Goal: Communication & Community: Answer question/provide support

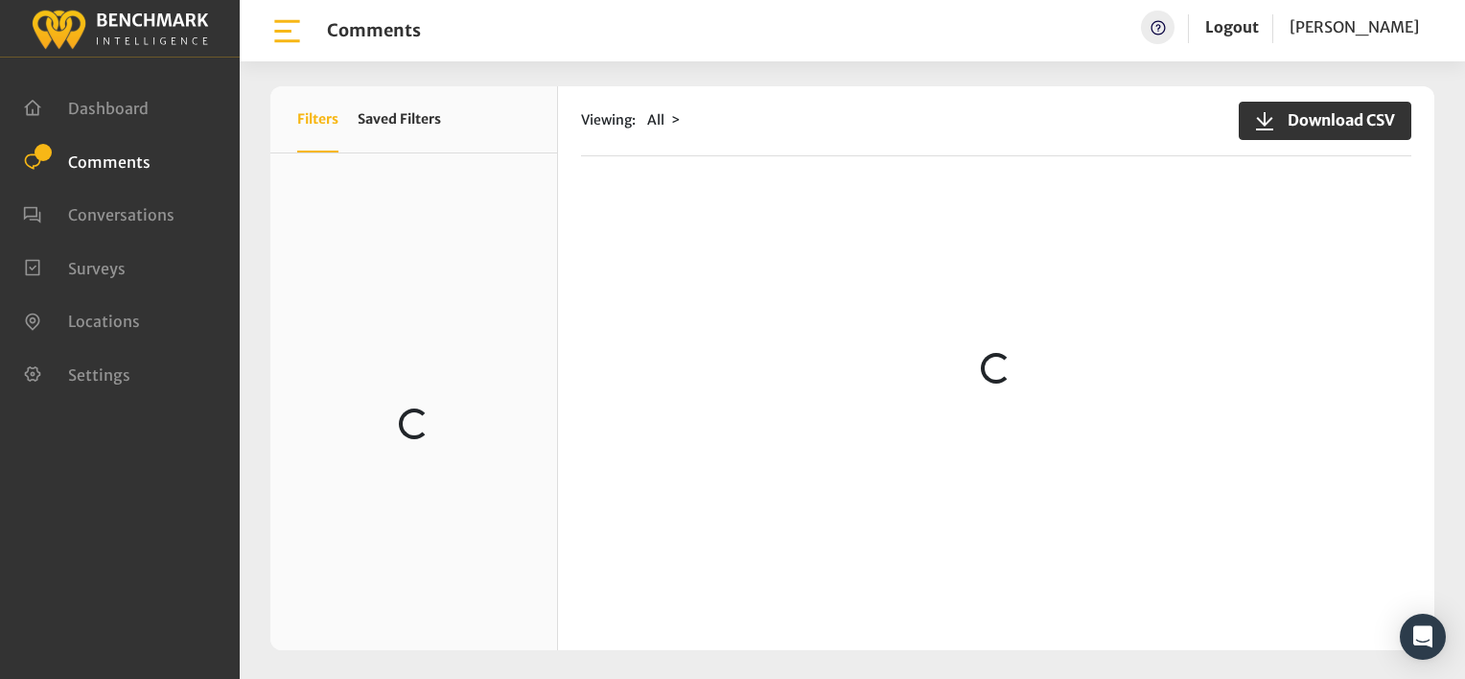
scroll to position [1246, 0]
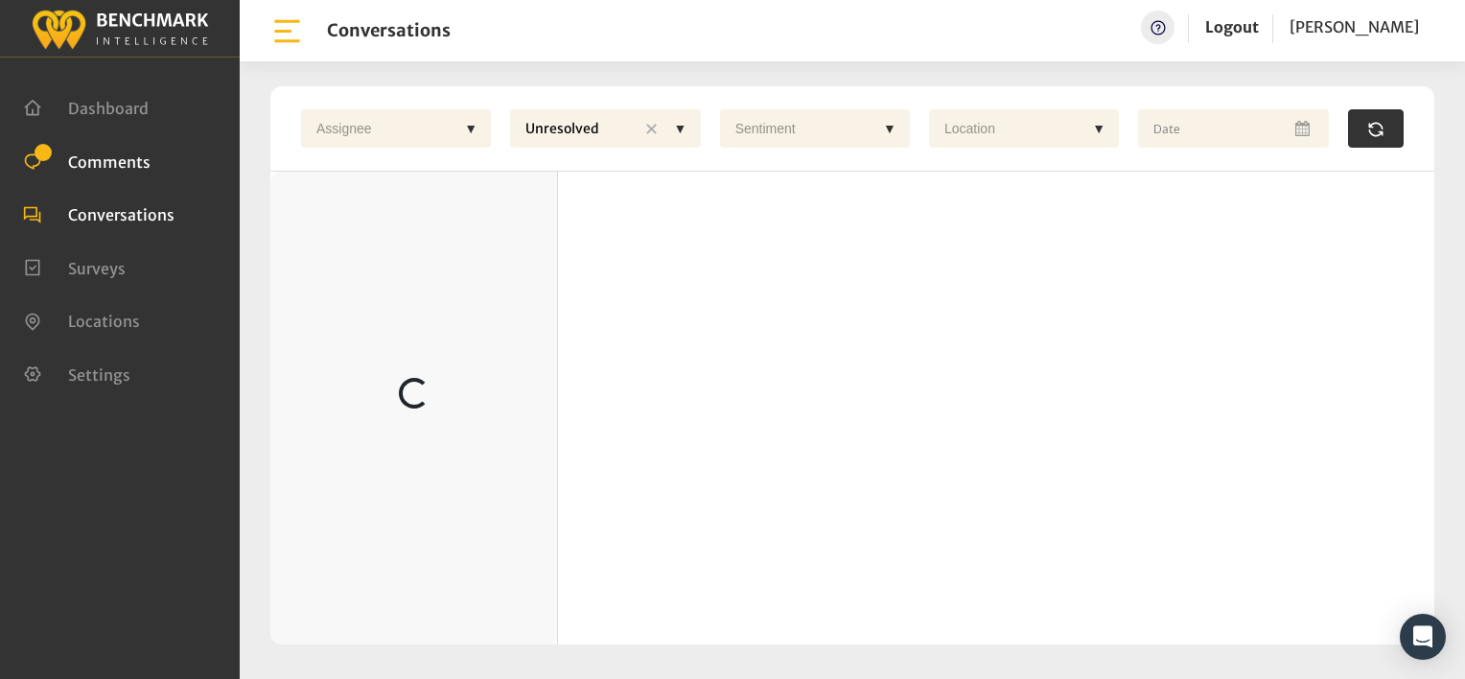
click at [109, 165] on span "Comments" at bounding box center [109, 160] width 82 height 19
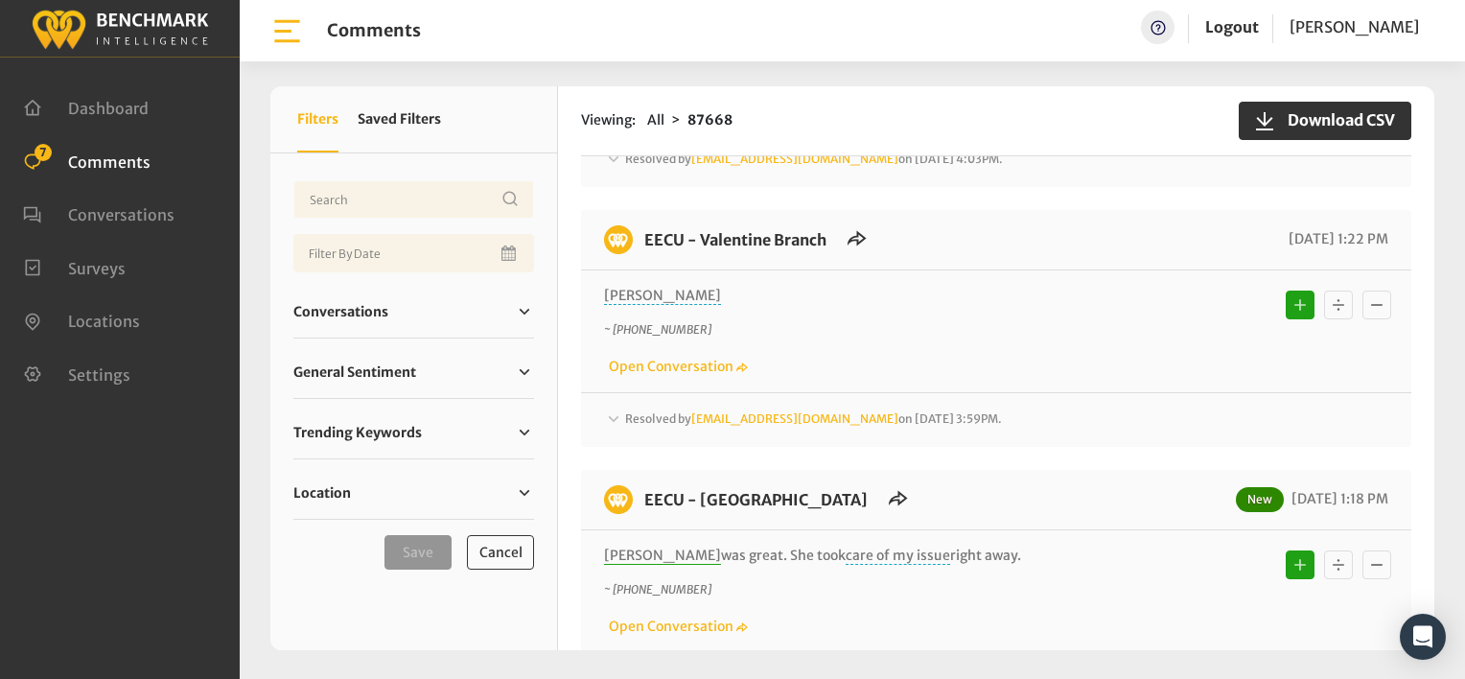
scroll to position [7493, 0]
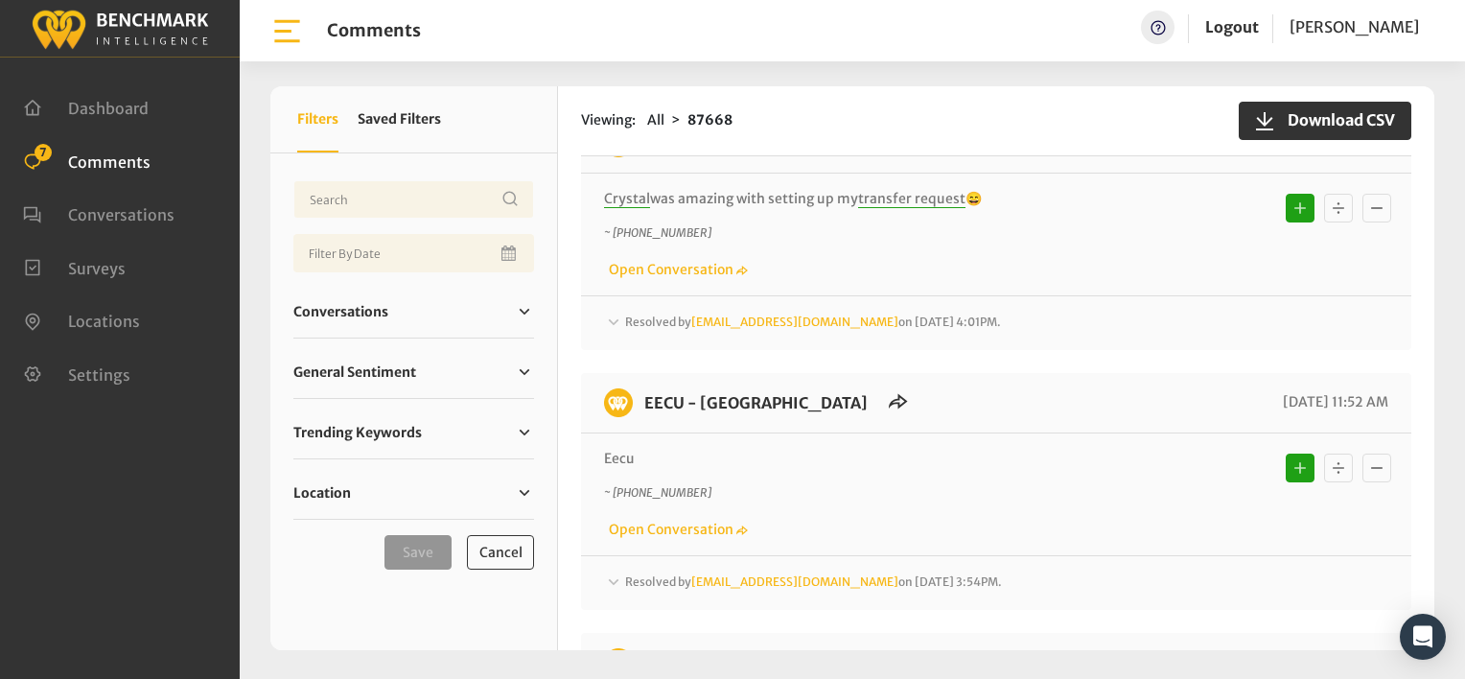
scroll to position [11808, 0]
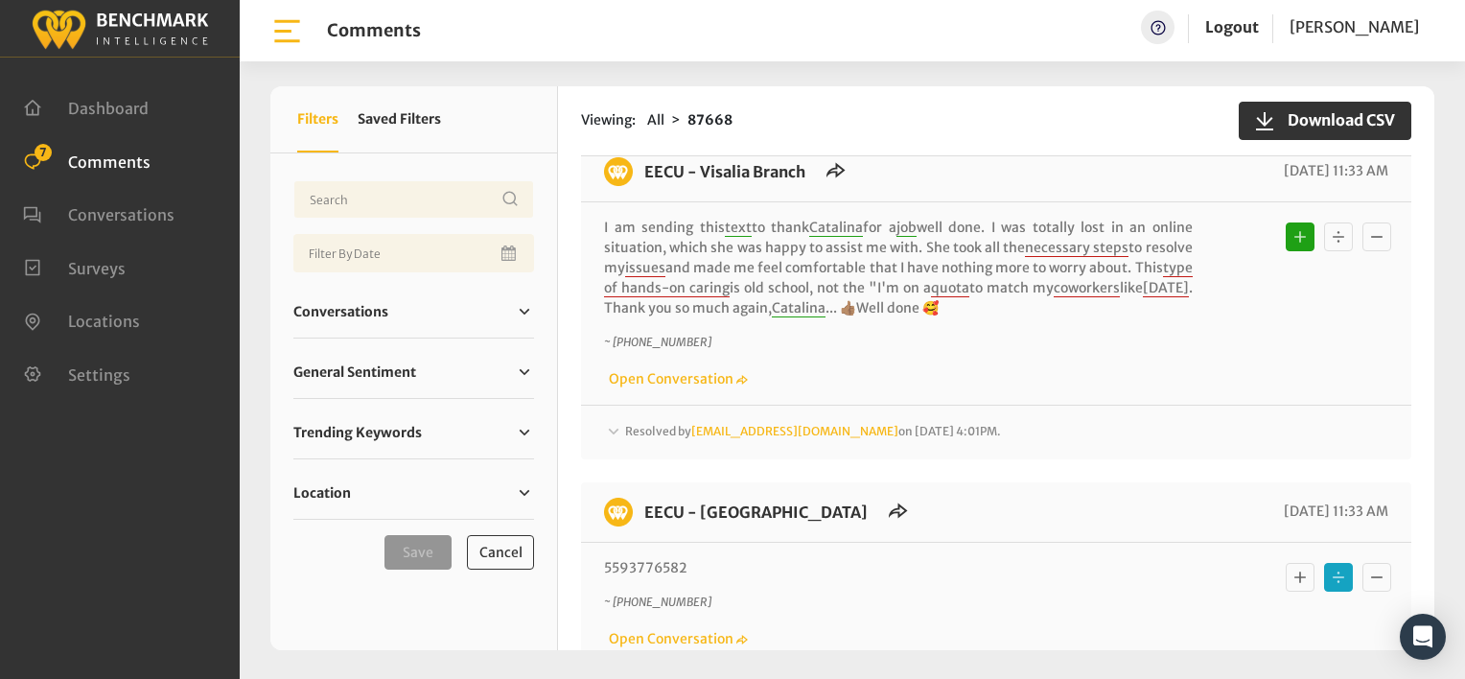
scroll to position [13629, 0]
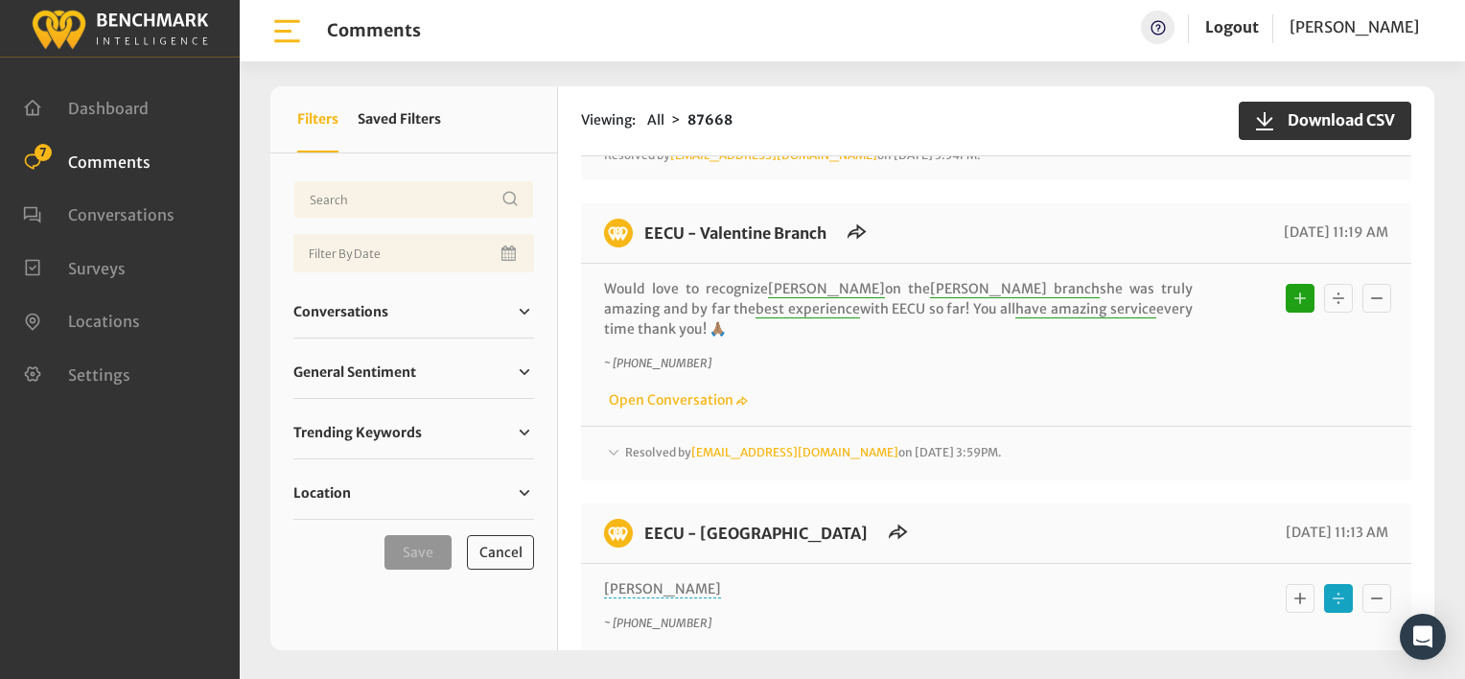
scroll to position [14300, 0]
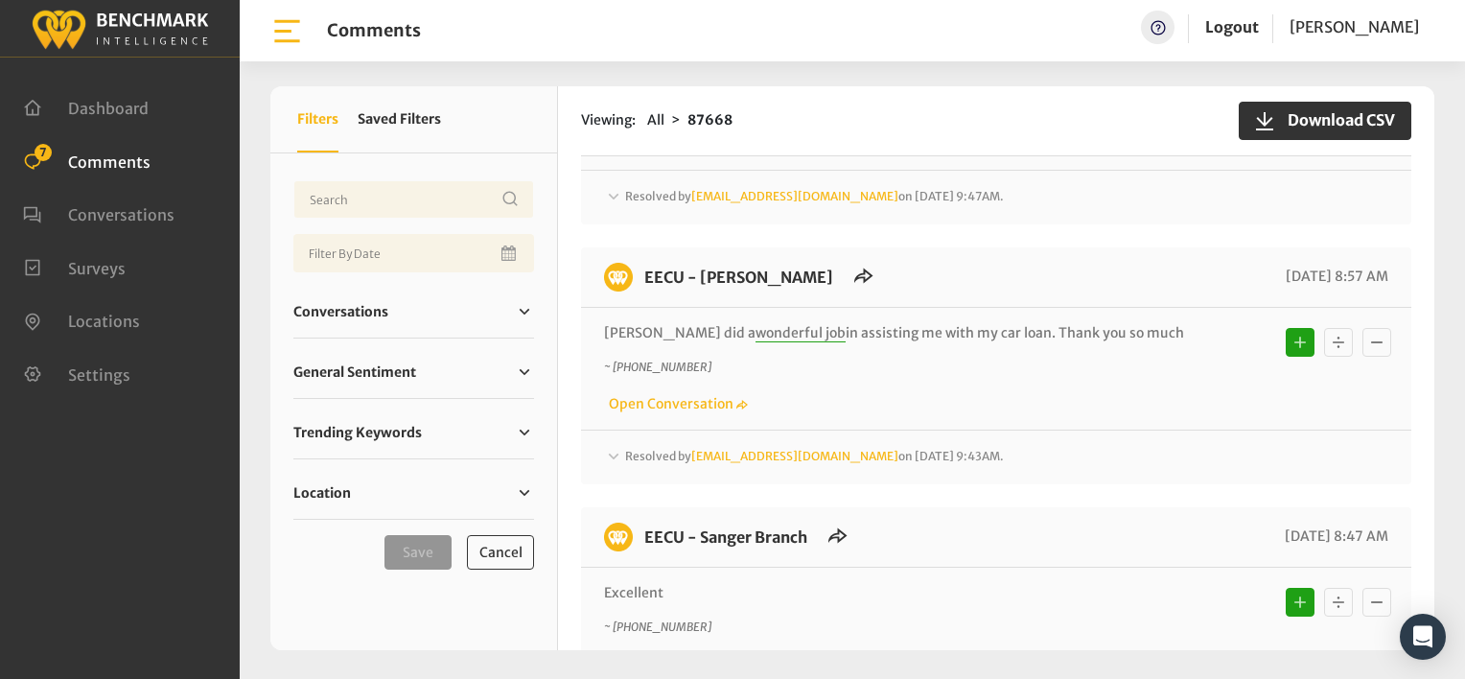
scroll to position [18041, 0]
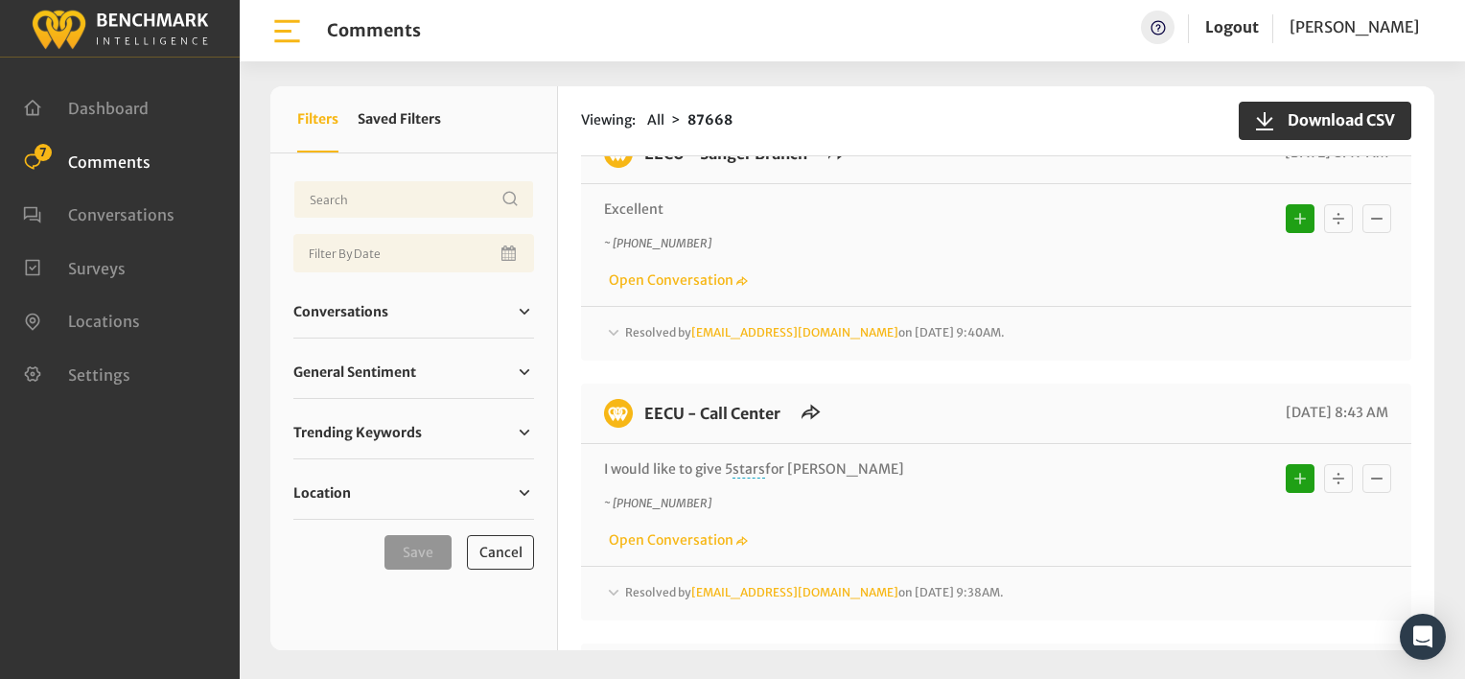
click at [948, 495] on p "~ +15593469467" at bounding box center [898, 503] width 589 height 17
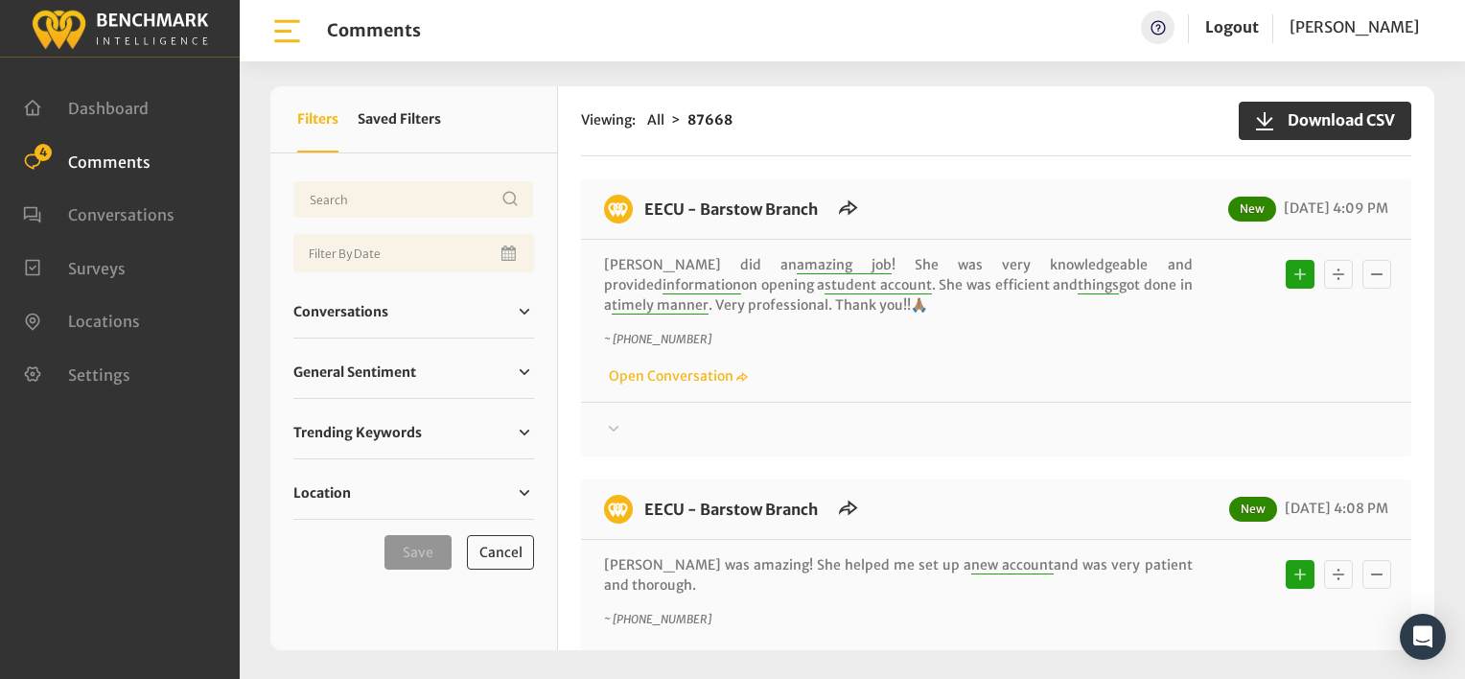
click at [974, 179] on div "EECU - Barstow Branch New 08/22/2025 4:09 PM Kayleena did an amazing job ! She …" at bounding box center [996, 317] width 830 height 277
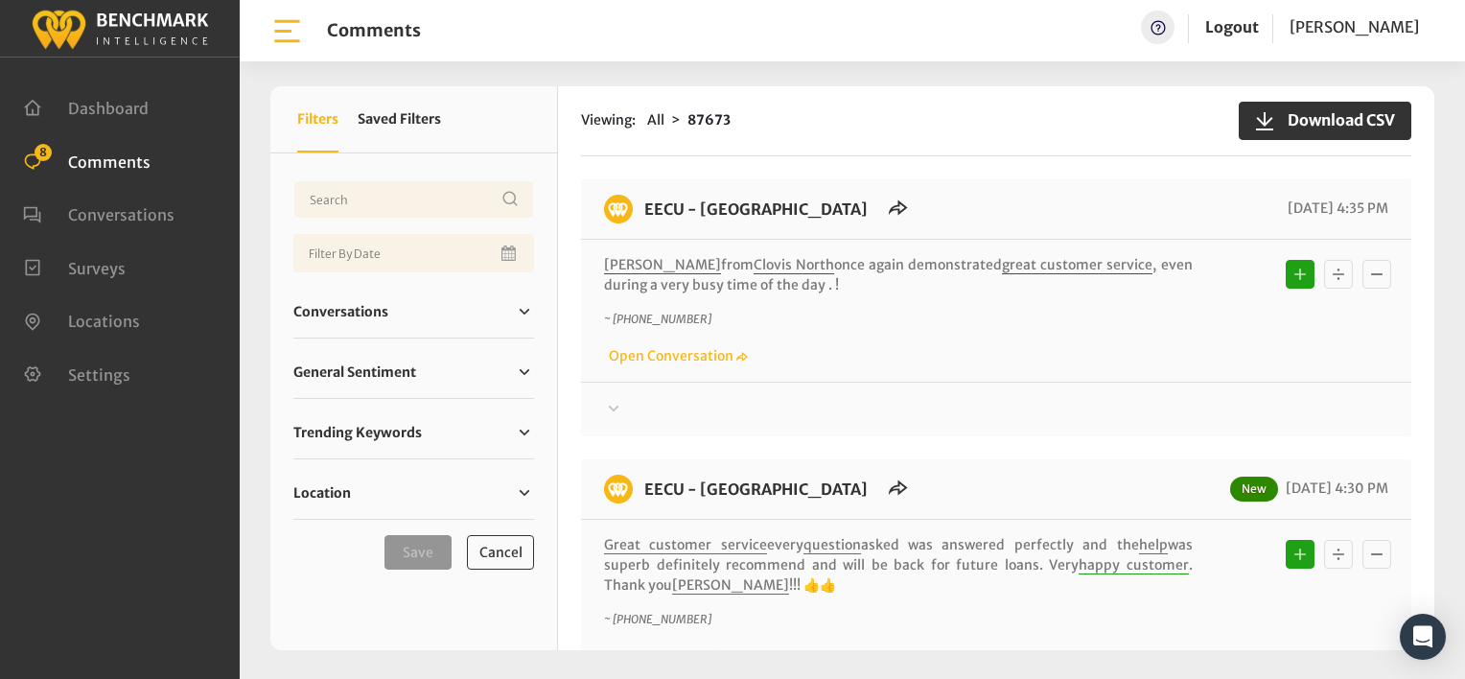
click at [889, 161] on div "Viewing: All 87673 Download CSV EECU - Clovis North Branch 08/22/2025 4:35 PM A…" at bounding box center [996, 368] width 876 height 564
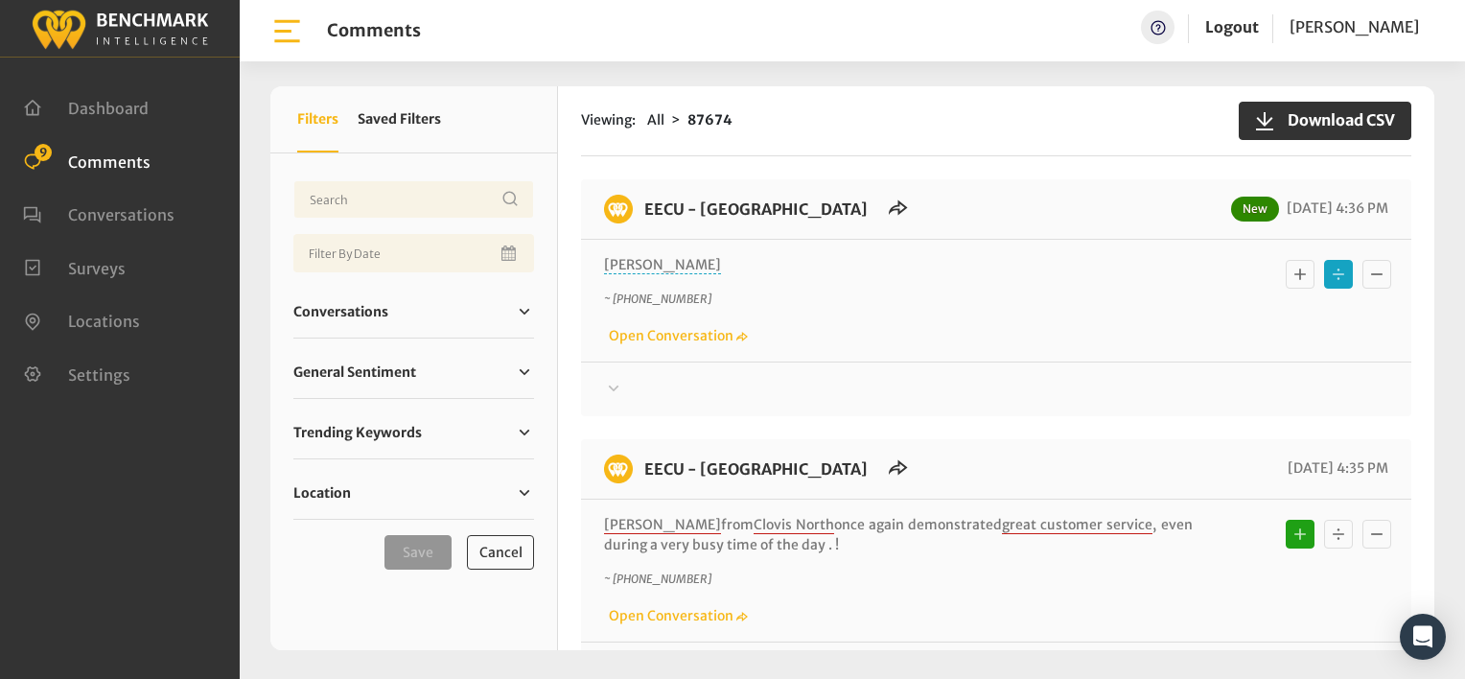
click at [614, 384] on icon at bounding box center [613, 388] width 19 height 23
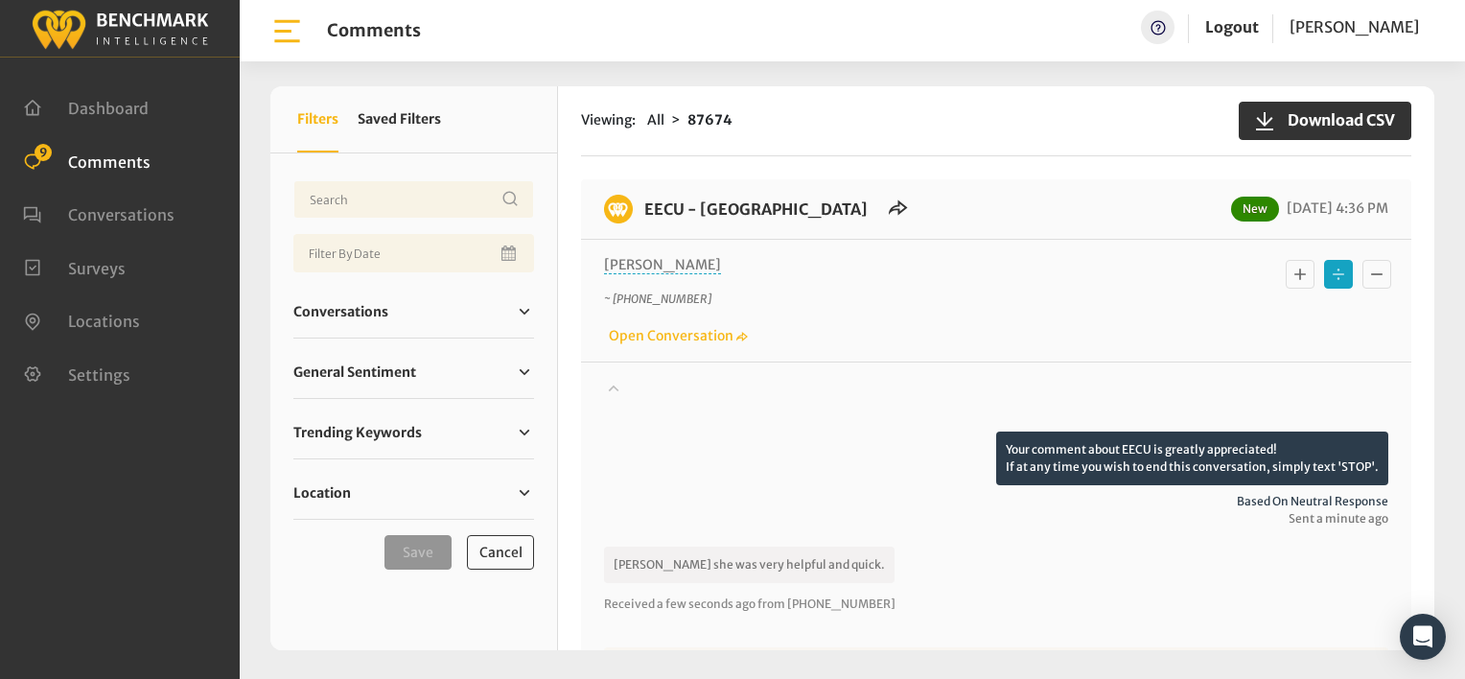
click at [1290, 276] on icon "Basic example" at bounding box center [1299, 274] width 19 height 23
